Goal: Transaction & Acquisition: Purchase product/service

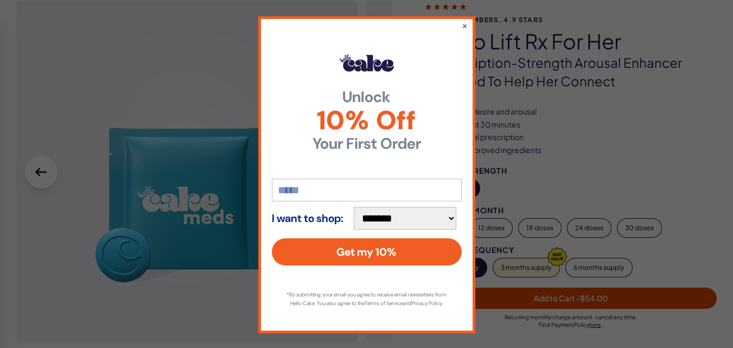
scroll to position [48, 0]
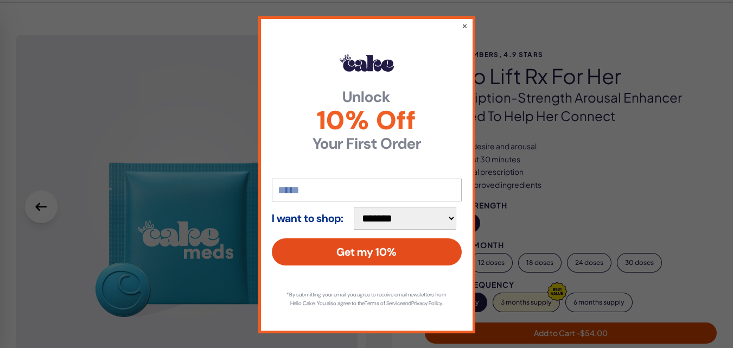
click at [380, 255] on button "Get my 10%" at bounding box center [367, 251] width 190 height 27
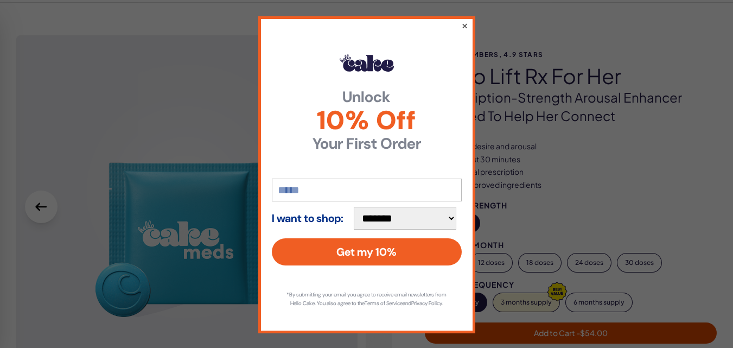
click at [463, 26] on button "×" at bounding box center [464, 25] width 7 height 13
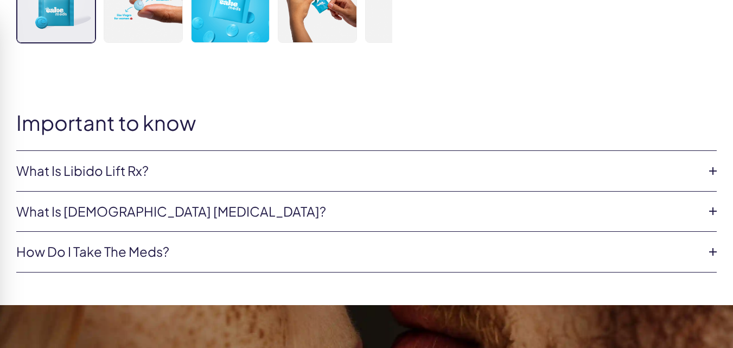
scroll to position [500, 0]
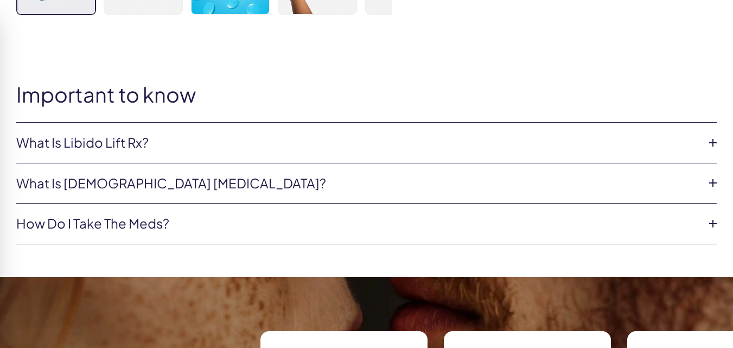
click at [710, 144] on icon at bounding box center [713, 143] width 16 height 16
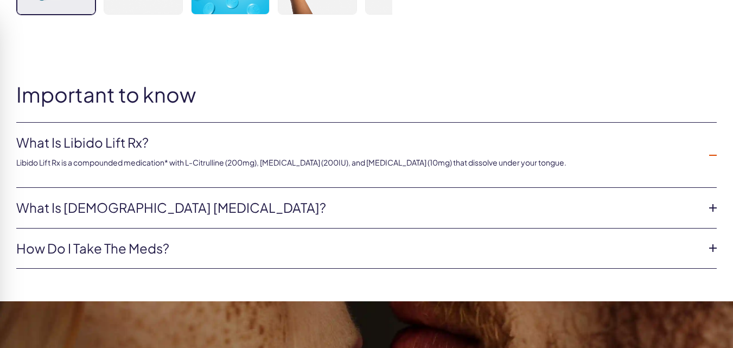
click at [713, 205] on icon at bounding box center [713, 208] width 16 height 16
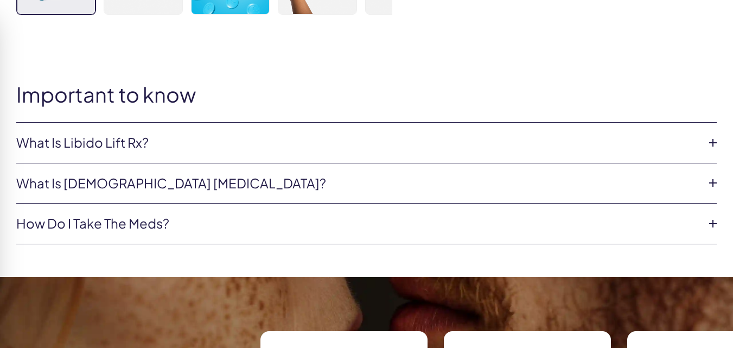
click at [711, 182] on icon at bounding box center [713, 183] width 16 height 16
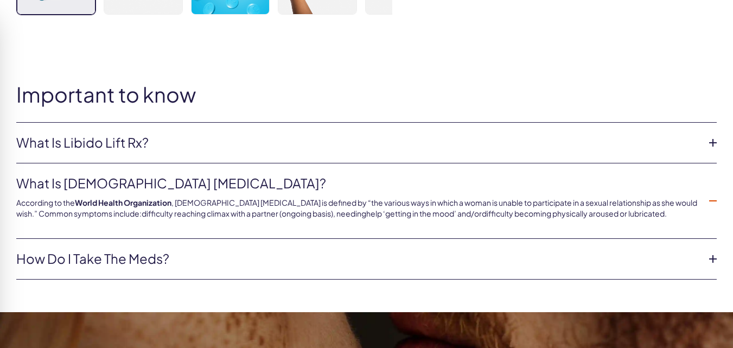
click at [714, 256] on icon at bounding box center [713, 259] width 16 height 16
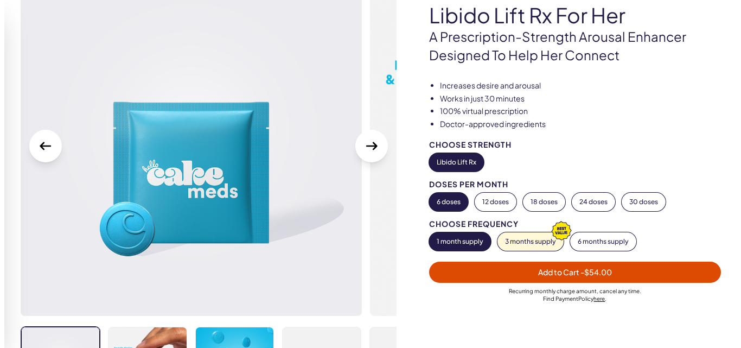
scroll to position [108, 0]
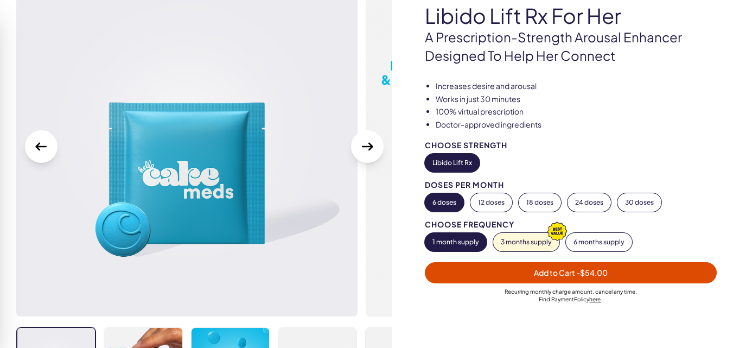
click at [463, 167] on button "Libido Lift Rx" at bounding box center [452, 163] width 55 height 18
click at [462, 167] on button "Libido Lift Rx" at bounding box center [452, 163] width 55 height 18
click at [449, 203] on button "6 doses" at bounding box center [444, 202] width 39 height 18
click at [462, 243] on button "1 month supply" at bounding box center [456, 242] width 62 height 18
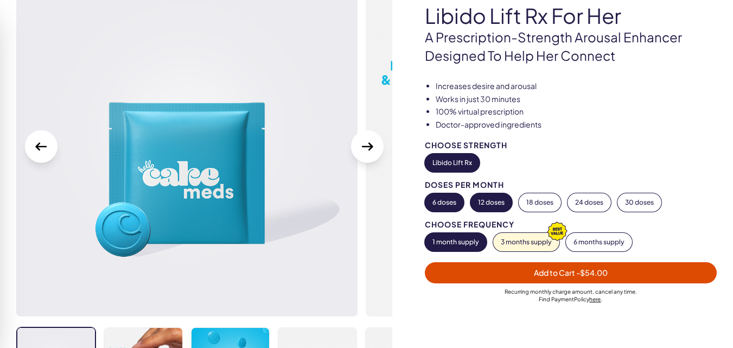
click at [487, 198] on button "12 doses" at bounding box center [491, 202] width 42 height 18
click at [450, 199] on button "6 doses" at bounding box center [444, 202] width 39 height 18
drag, startPoint x: 461, startPoint y: 271, endPoint x: 462, endPoint y: 299, distance: 27.7
click at [461, 272] on span "Add to Cart - $54.00" at bounding box center [570, 272] width 279 height 12
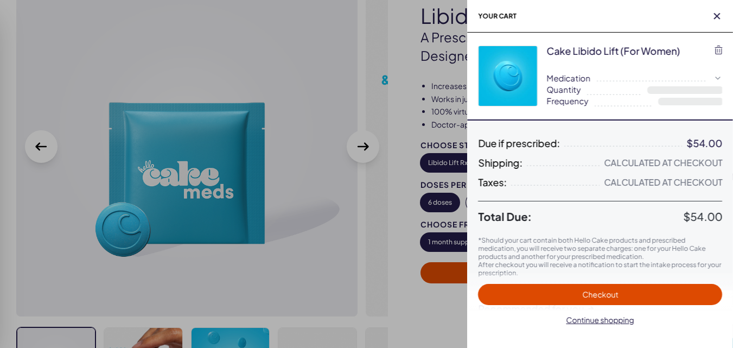
select select "**"
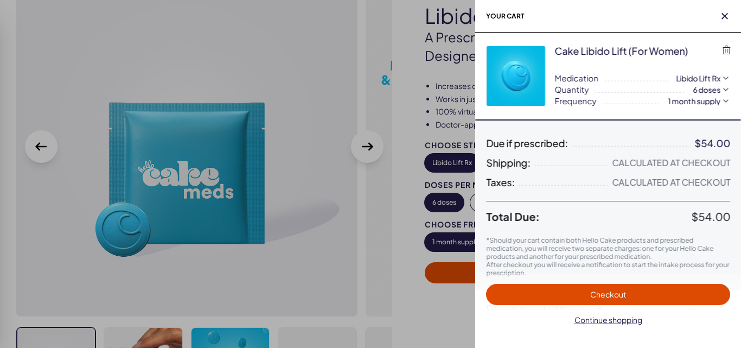
scroll to position [0, 0]
click at [605, 291] on span "Checkout" at bounding box center [608, 294] width 36 height 10
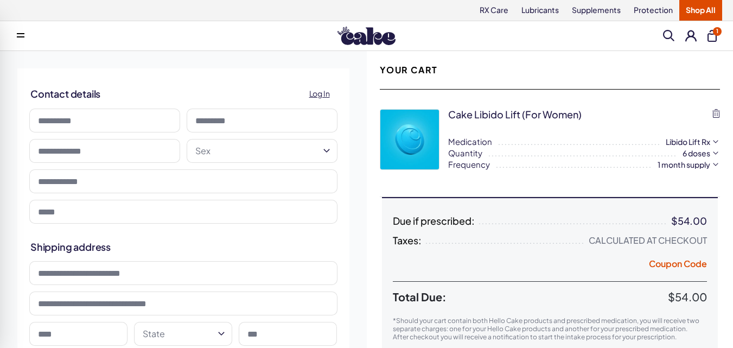
click at [98, 123] on input at bounding box center [104, 120] width 151 height 24
type input "*****"
click at [212, 120] on input at bounding box center [262, 120] width 151 height 24
type input "********"
click at [83, 148] on input "text" at bounding box center [104, 151] width 151 height 24
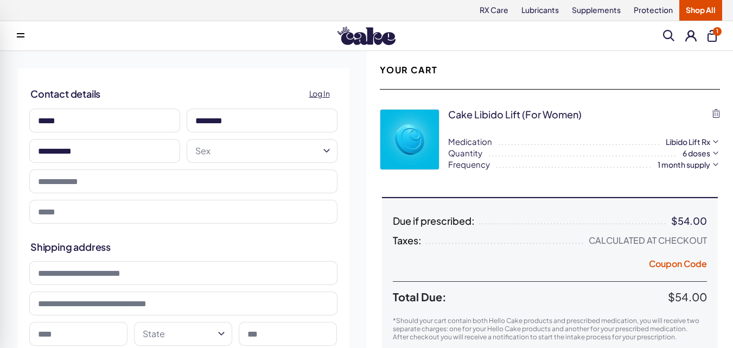
type input "**********"
click at [95, 194] on div at bounding box center [183, 181] width 315 height 30
click at [97, 193] on div at bounding box center [183, 181] width 315 height 30
click at [97, 195] on div at bounding box center [183, 181] width 315 height 30
drag, startPoint x: 97, startPoint y: 195, endPoint x: 65, endPoint y: 201, distance: 33.1
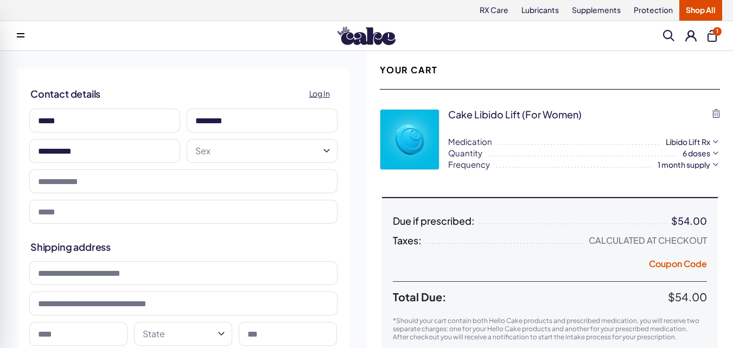
click at [97, 195] on div at bounding box center [183, 181] width 315 height 30
click at [66, 194] on div at bounding box center [183, 181] width 315 height 30
click at [112, 174] on input "tel" at bounding box center [183, 181] width 308 height 24
type input "**********"
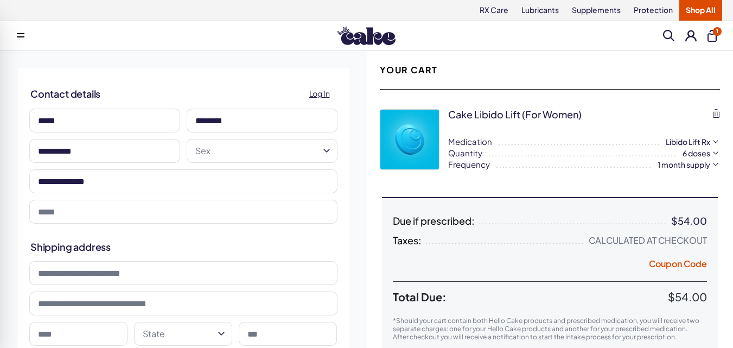
click at [57, 212] on input "email" at bounding box center [183, 212] width 308 height 24
click at [57, 213] on input "email" at bounding box center [183, 212] width 308 height 24
type input "**********"
click at [46, 274] on input at bounding box center [183, 273] width 308 height 24
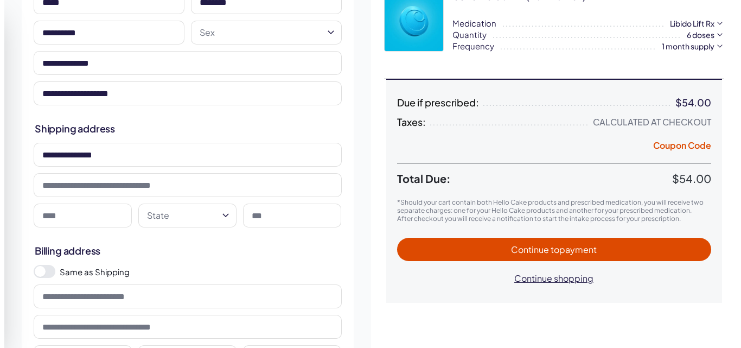
scroll to position [120, 0]
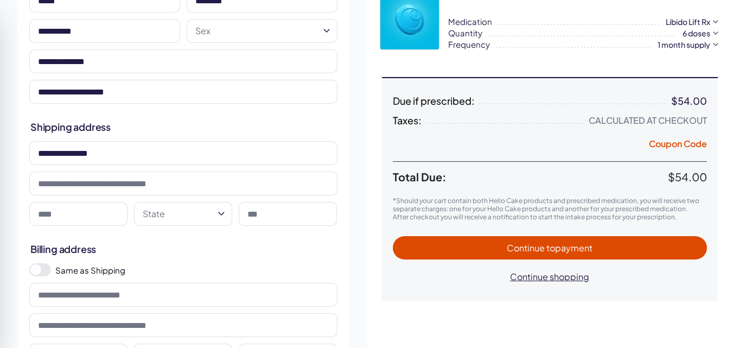
type input "**********"
click at [72, 215] on input at bounding box center [78, 214] width 98 height 24
type input "**********"
click at [222, 213] on html "RX Care Lubricants Supplements Protection Shop All Menu Everything For Him For …" at bounding box center [366, 306] width 733 height 852
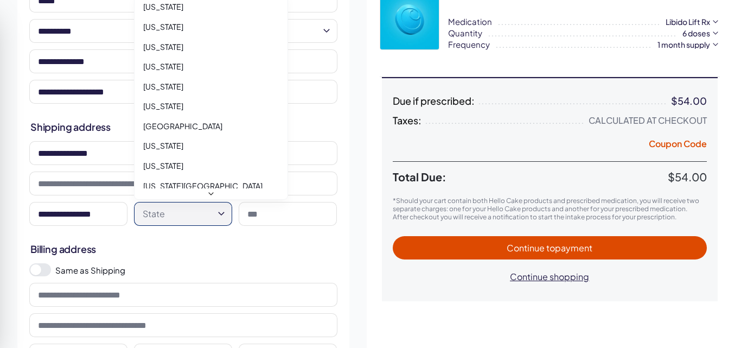
scroll to position [963, 0]
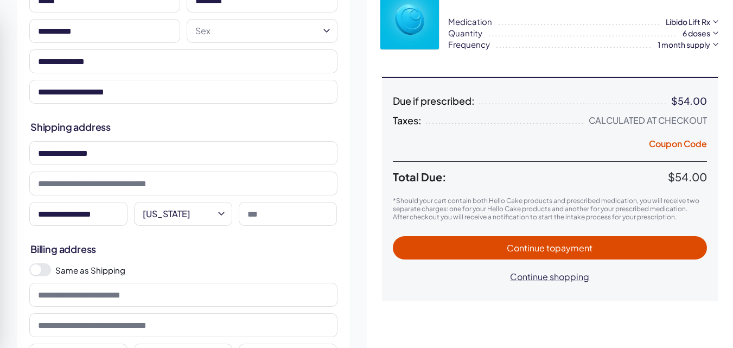
click at [219, 213] on html "RX Care Lubricants Supplements Protection Shop All Menu Everything For Him For …" at bounding box center [366, 306] width 733 height 852
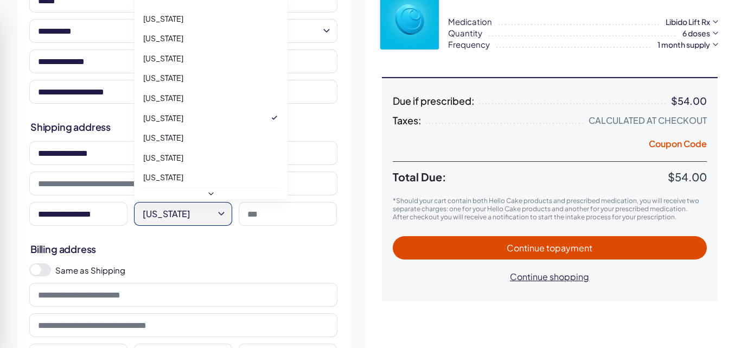
scroll to position [872, 0]
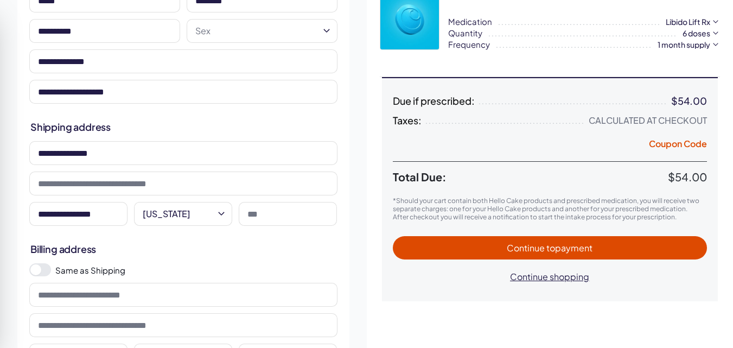
click at [221, 208] on html "RX Care Lubricants Supplements Protection Shop All Menu Everything For Him For …" at bounding box center [366, 306] width 733 height 852
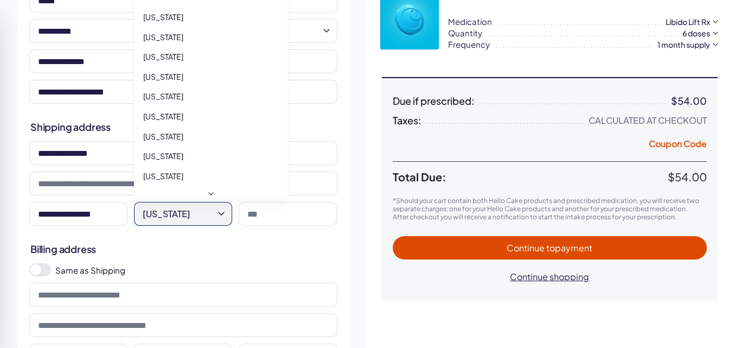
scroll to position [713, 0]
click at [184, 209] on html "RX Care Lubricants Supplements Protection Shop All Menu Everything For Him For …" at bounding box center [370, 306] width 741 height 852
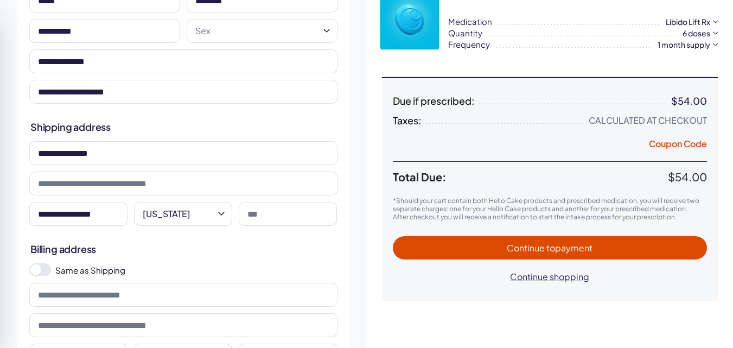
click at [189, 215] on html "RX Care Lubricants Supplements Protection Shop All Menu Everything For Him For …" at bounding box center [366, 306] width 733 height 852
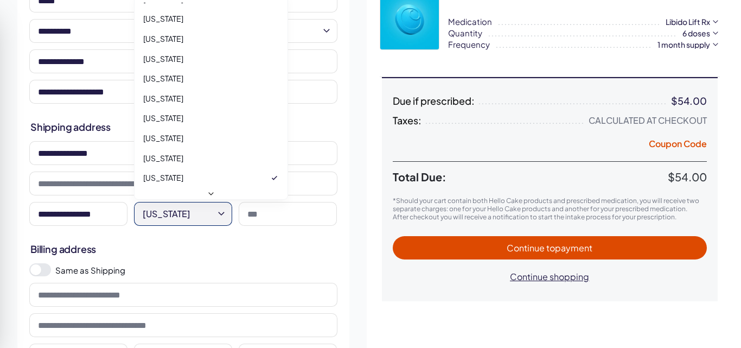
select select "**"
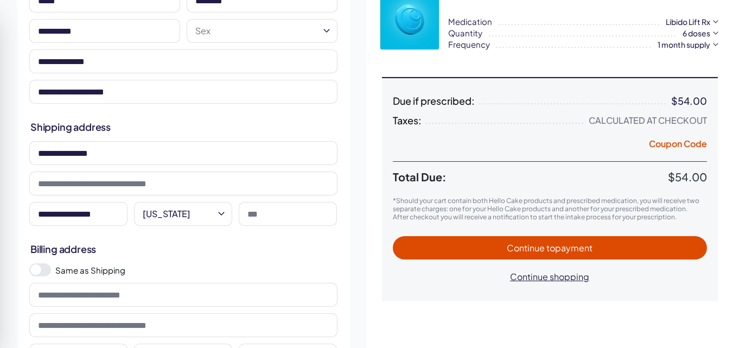
click at [253, 213] on input at bounding box center [288, 214] width 98 height 24
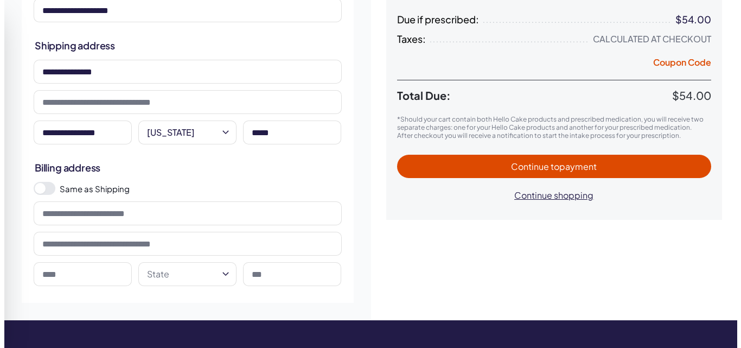
scroll to position [213, 0]
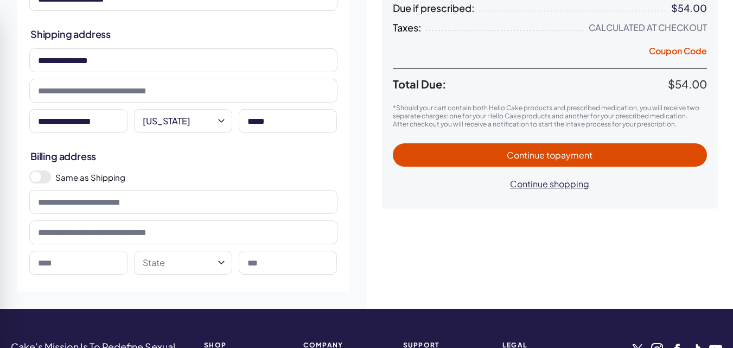
type input "*****"
click at [67, 203] on input at bounding box center [183, 202] width 308 height 24
click at [117, 202] on input "**********" at bounding box center [183, 202] width 308 height 24
type input "**********"
click at [68, 266] on input at bounding box center [78, 263] width 98 height 24
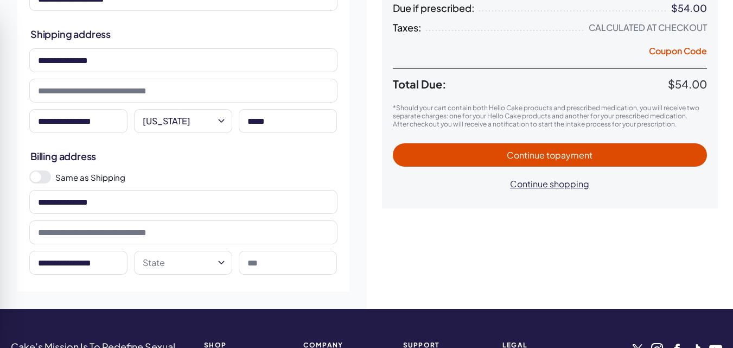
type input "**********"
click at [219, 261] on html "RX Care Lubricants Supplements Protection Shop All Menu Everything For Him For …" at bounding box center [366, 213] width 733 height 852
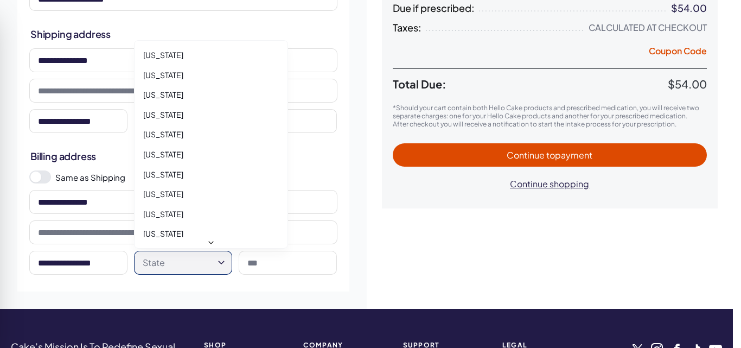
click at [221, 261] on html "RX Care Lubricants Supplements Protection Shop All Menu Everything For Him For …" at bounding box center [370, 213] width 741 height 852
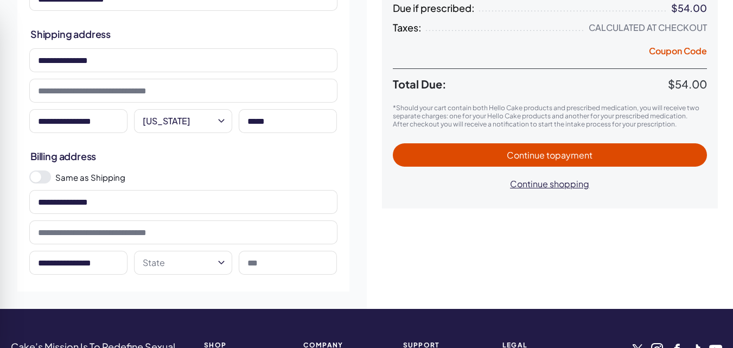
click at [154, 263] on html "RX Care Lubricants Supplements Protection Shop All Menu Everything For Him For …" at bounding box center [366, 213] width 733 height 852
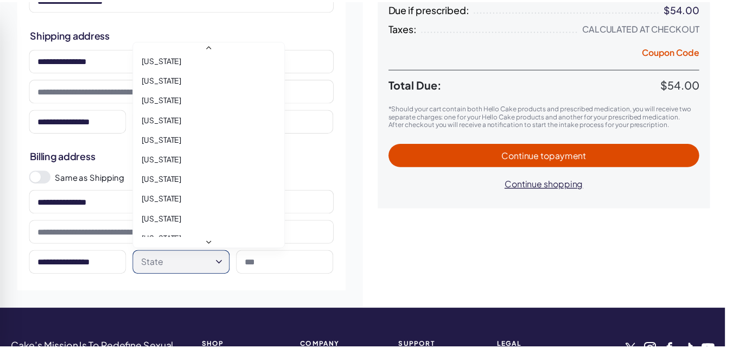
scroll to position [642, 0]
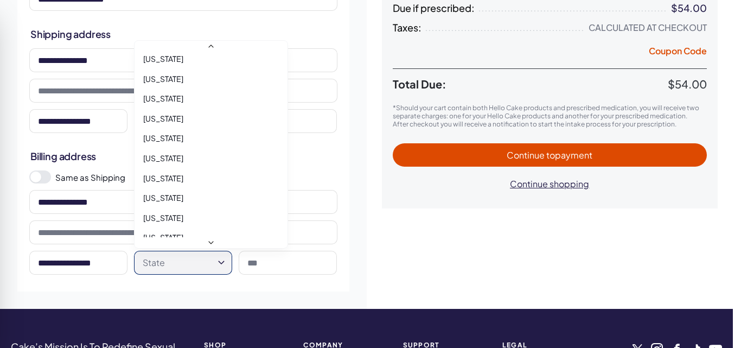
select select "**"
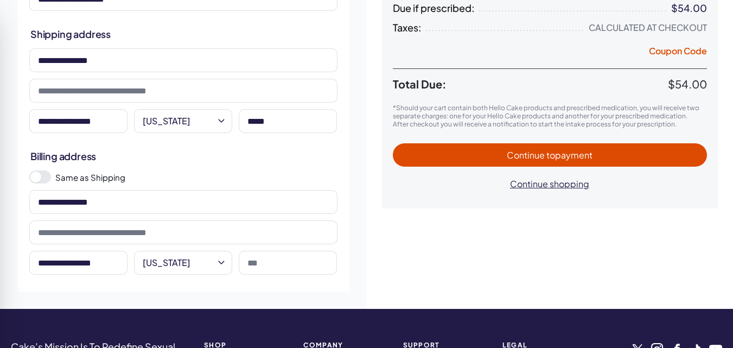
click at [241, 259] on input at bounding box center [288, 263] width 98 height 24
click at [250, 262] on input at bounding box center [288, 263] width 98 height 24
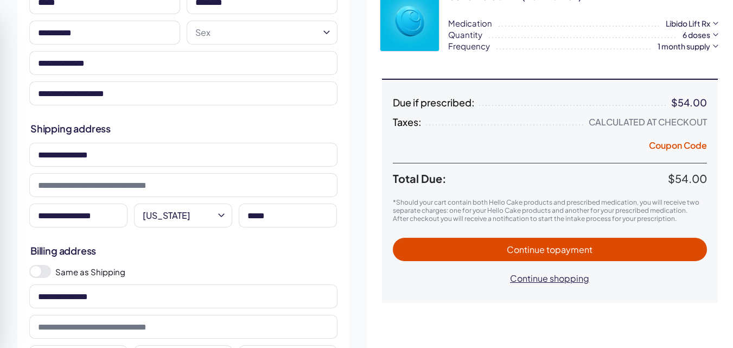
scroll to position [106, 0]
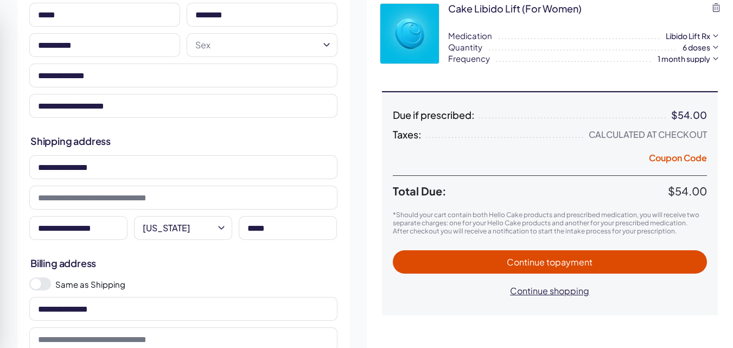
type input "*****"
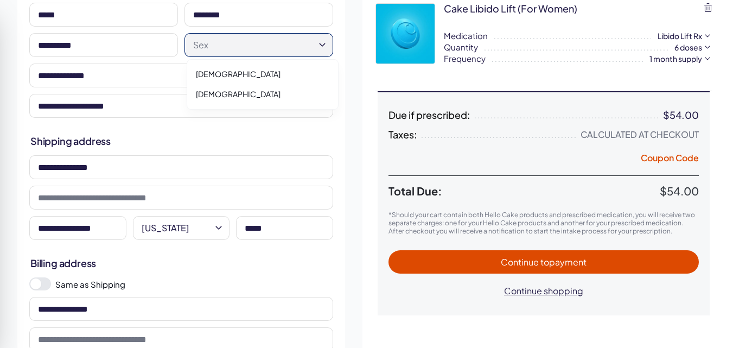
click at [328, 43] on html "RX Care Lubricants Supplements Protection Shop All Menu Everything For Him For …" at bounding box center [366, 320] width 733 height 852
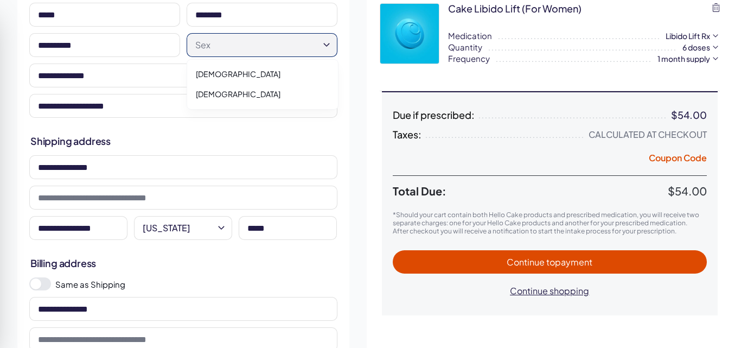
select select "******"
drag, startPoint x: 215, startPoint y: 95, endPoint x: 221, endPoint y: 93, distance: 6.2
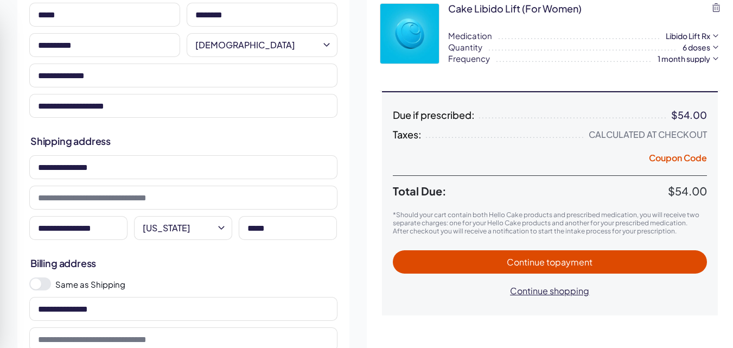
click at [547, 263] on span "to payment" at bounding box center [569, 261] width 46 height 11
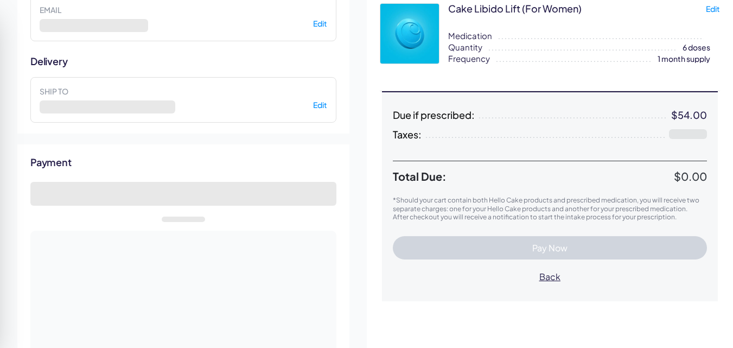
select select "**"
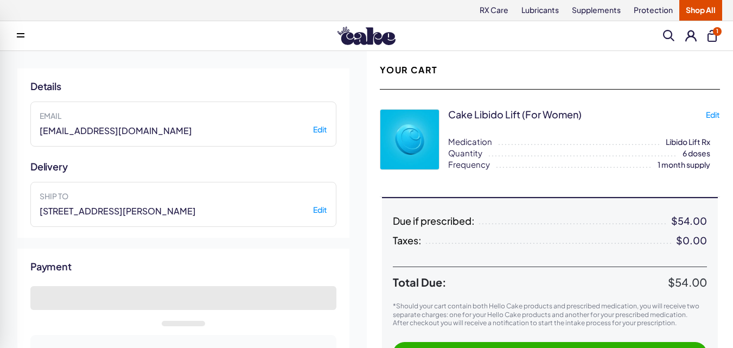
click at [108, 270] on h2 "Payment" at bounding box center [183, 266] width 306 height 14
click at [110, 270] on h2 "Payment" at bounding box center [183, 266] width 306 height 14
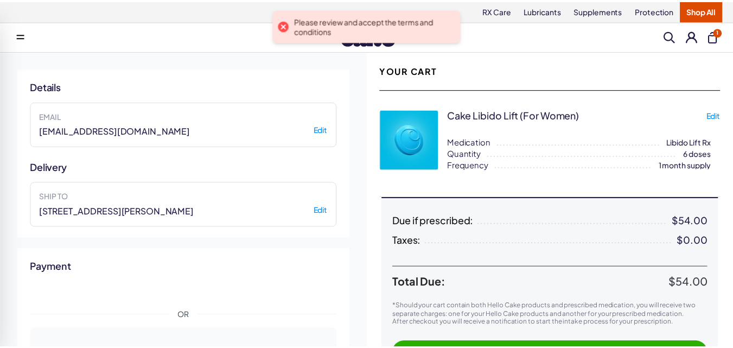
scroll to position [515, 0]
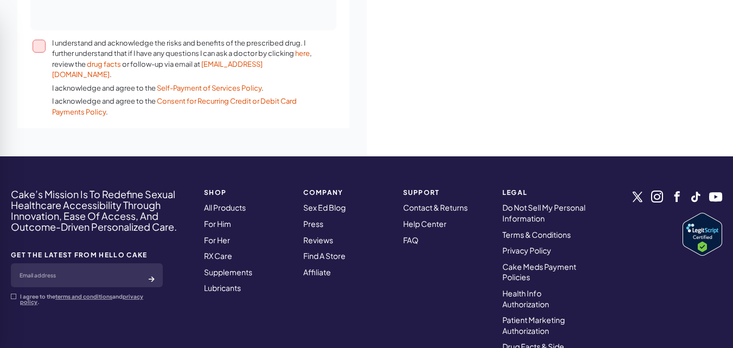
click at [42, 41] on button "I understand and acknowledge the risks and benefits of the prescribed drug. I f…" at bounding box center [39, 46] width 13 height 13
click at [42, 42] on button "I understand and acknowledge the risks and benefits of the prescribed drug. I f…" at bounding box center [39, 46] width 13 height 13
drag, startPoint x: 39, startPoint y: 44, endPoint x: 40, endPoint y: 50, distance: 6.1
click at [39, 44] on button "I understand and acknowledge the risks and benefits of the prescribed drug. I f…" at bounding box center [39, 46] width 13 height 13
click at [180, 84] on link "Self-Payment of Services Policy" at bounding box center [209, 88] width 105 height 9
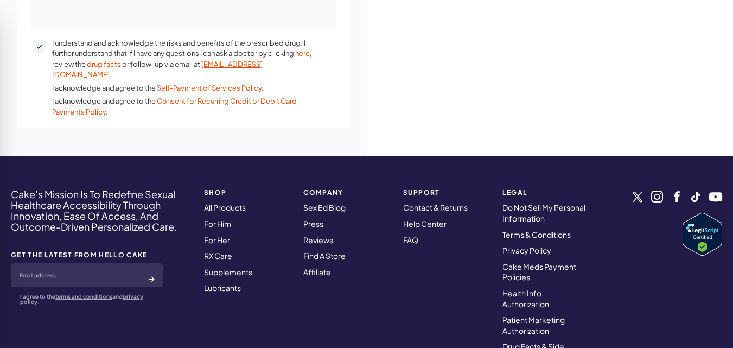
click at [262, 66] on link "[EMAIL_ADDRESS][DOMAIN_NAME]" at bounding box center [157, 70] width 210 height 20
click at [227, 84] on link "Self-Payment of Services Policy" at bounding box center [209, 88] width 105 height 9
click at [213, 84] on link "Self-Payment of Services Policy" at bounding box center [209, 88] width 105 height 9
click at [229, 84] on link "Self-Payment of Services Policy" at bounding box center [209, 88] width 105 height 9
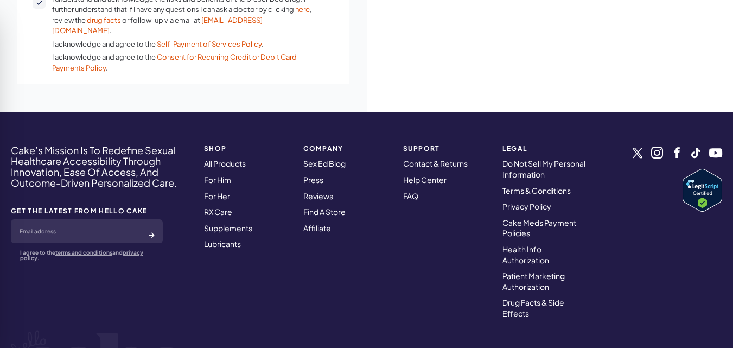
scroll to position [567, 0]
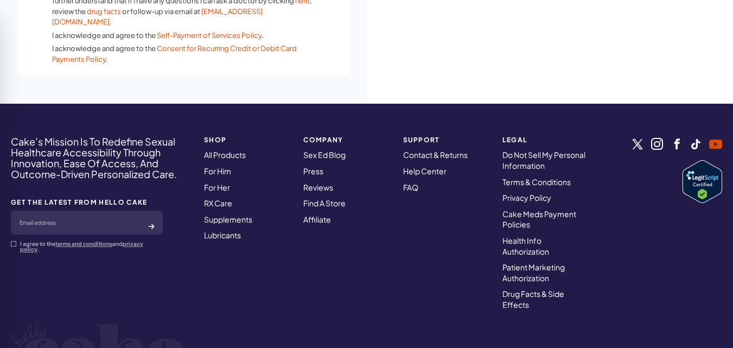
click at [717, 139] on link at bounding box center [715, 143] width 13 height 9
